Goal: Task Accomplishment & Management: Complete application form

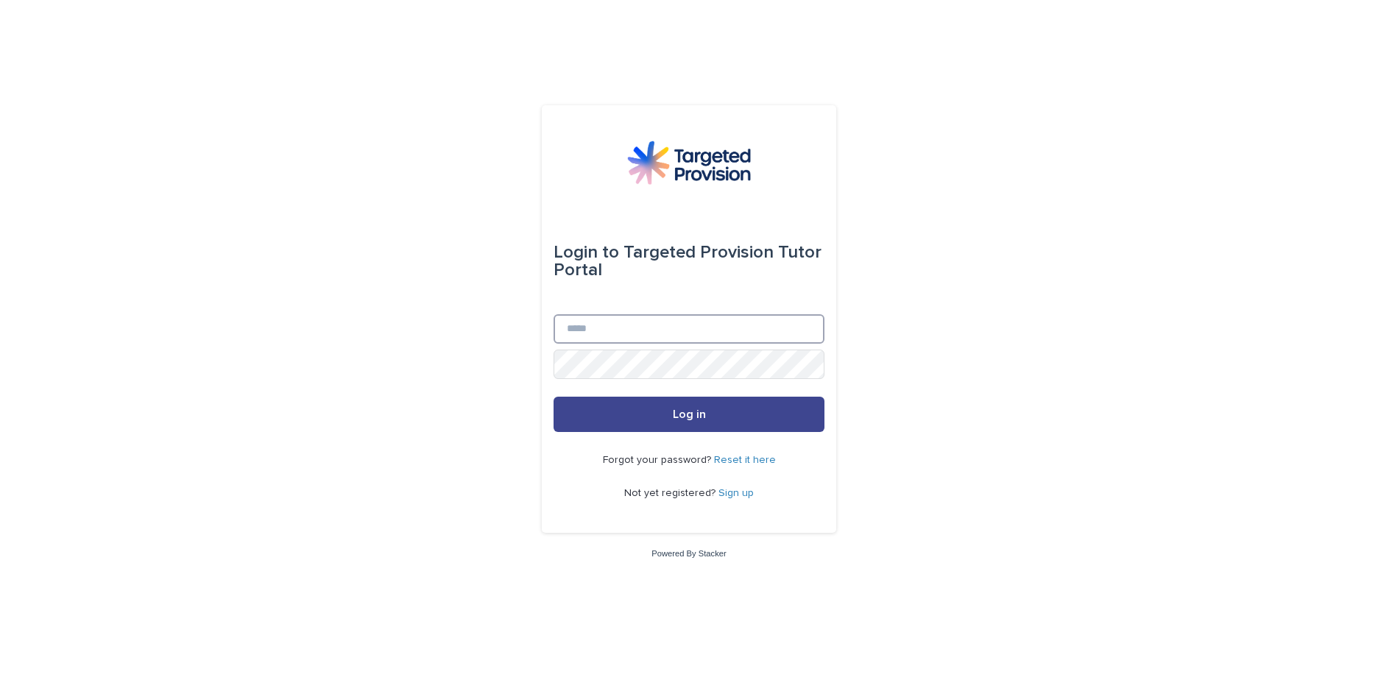
type input "**********"
click at [709, 417] on button "Log in" at bounding box center [689, 414] width 271 height 35
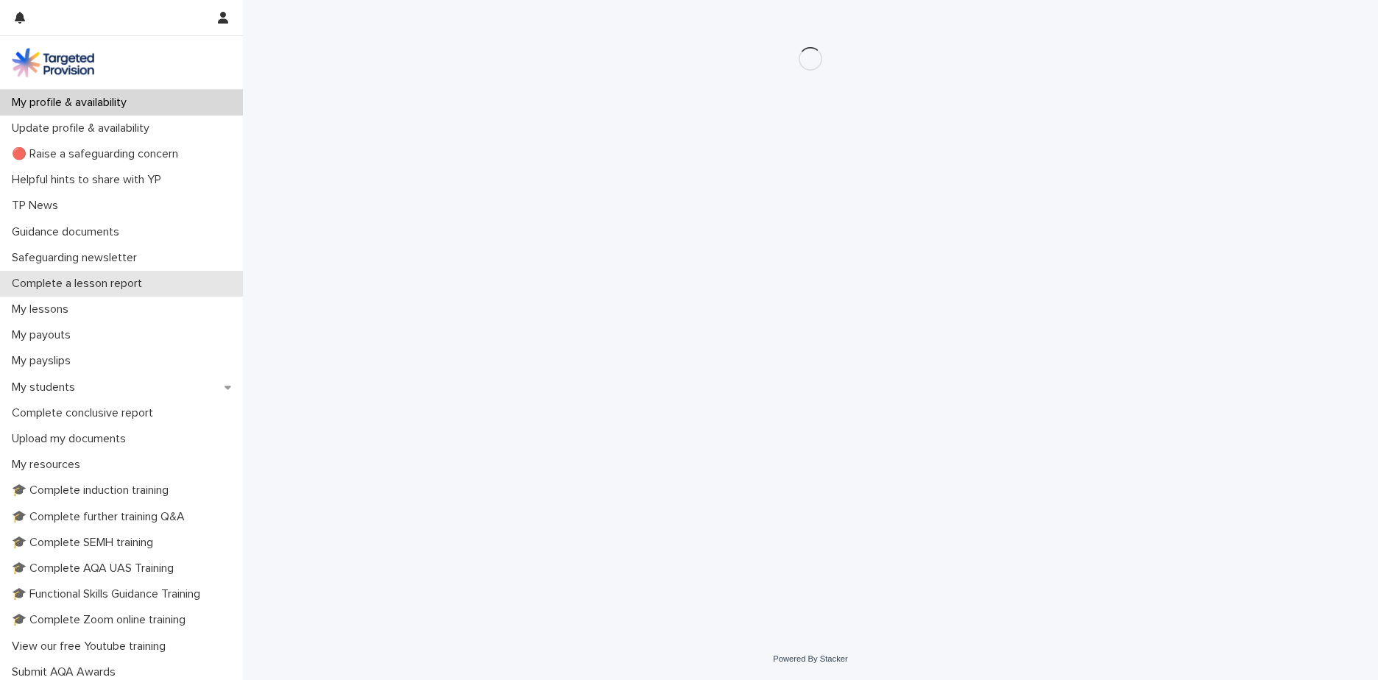
click at [139, 286] on p "Complete a lesson report" at bounding box center [80, 284] width 148 height 14
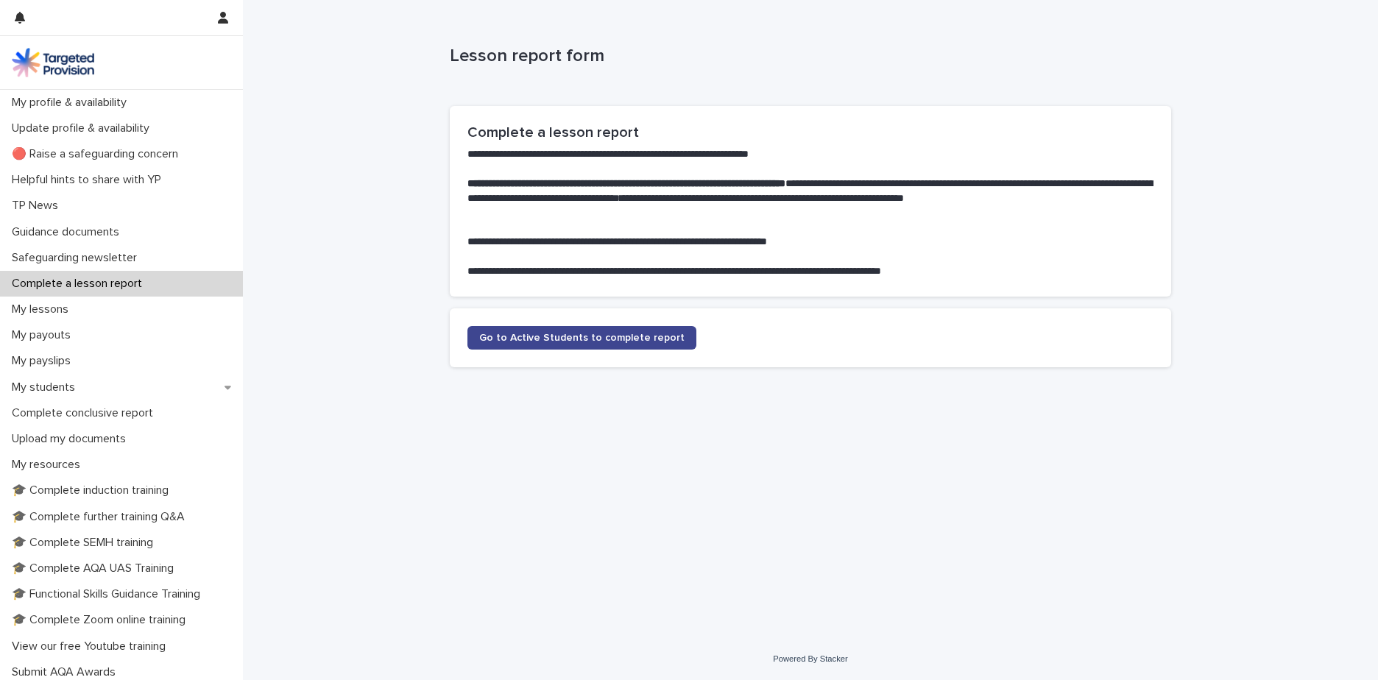
click at [665, 336] on span "Go to Active Students to complete report" at bounding box center [581, 338] width 205 height 10
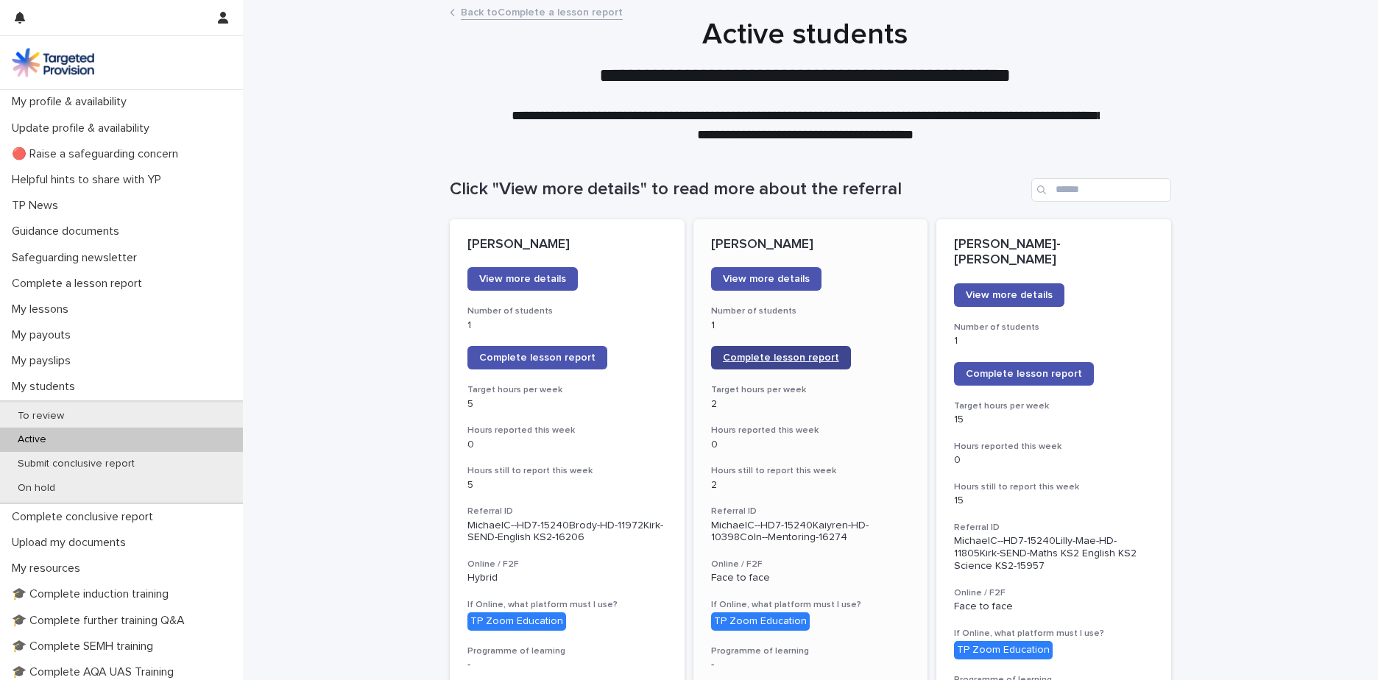
click at [775, 362] on span "Complete lesson report" at bounding box center [781, 358] width 116 height 10
click at [547, 353] on span "Complete lesson report" at bounding box center [537, 358] width 116 height 10
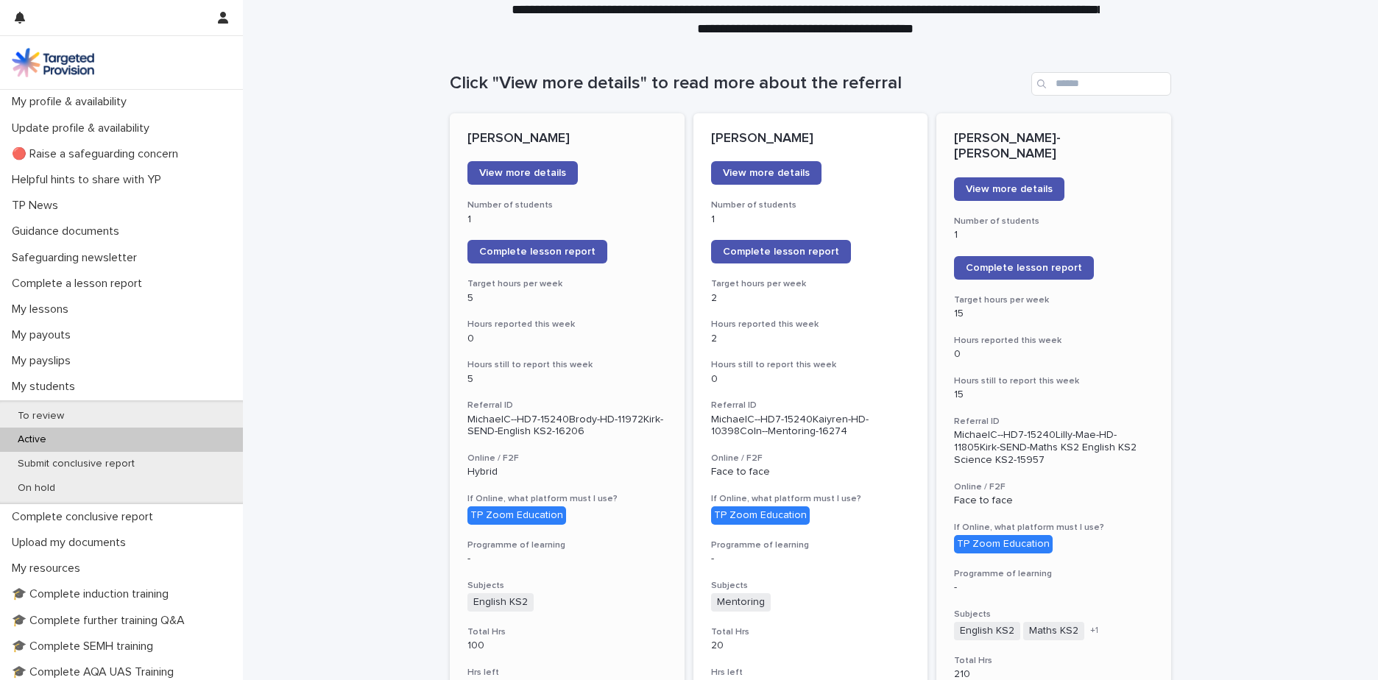
scroll to position [221, 0]
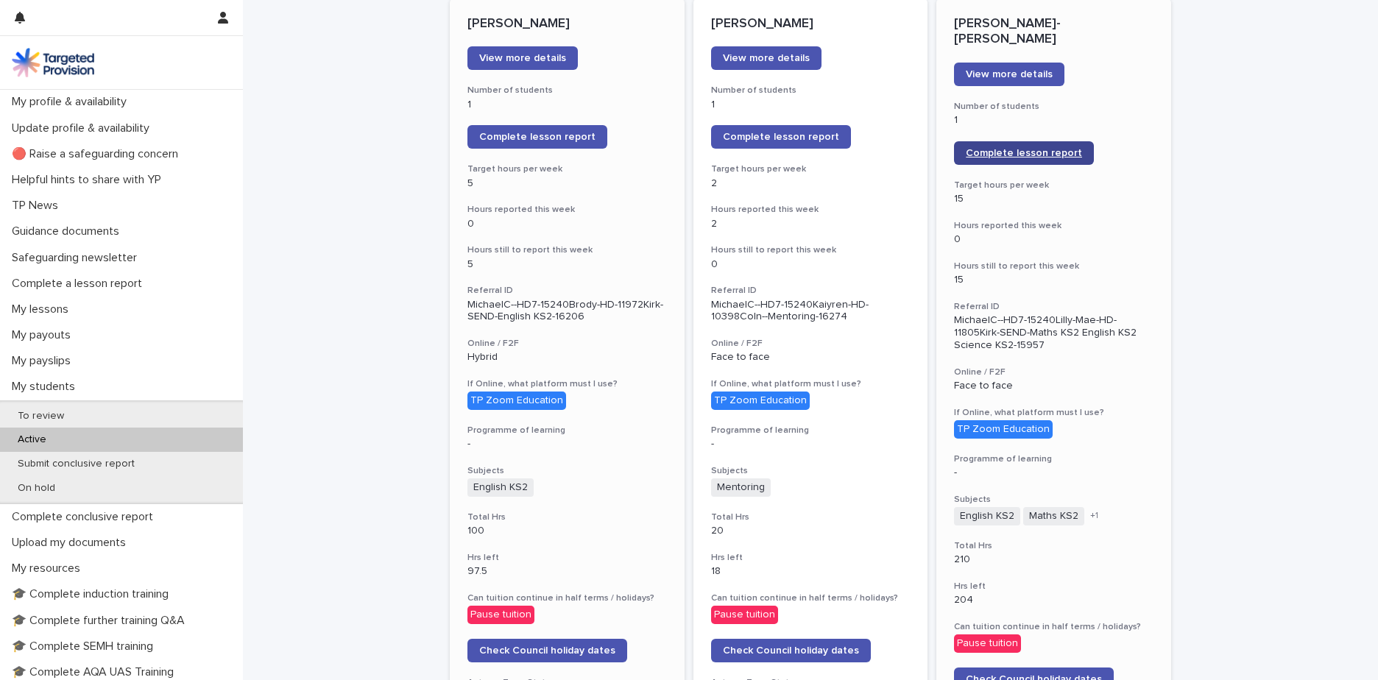
click at [1033, 148] on span "Complete lesson report" at bounding box center [1024, 153] width 116 height 10
